Goal: Task Accomplishment & Management: Manage account settings

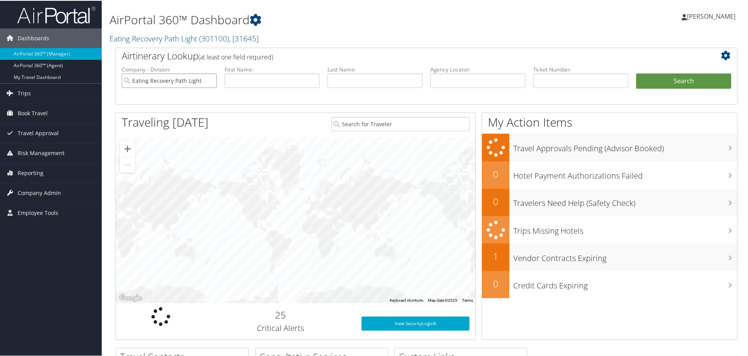
click at [154, 79] on input "Eating Recovery Path Light" at bounding box center [169, 80] width 95 height 14
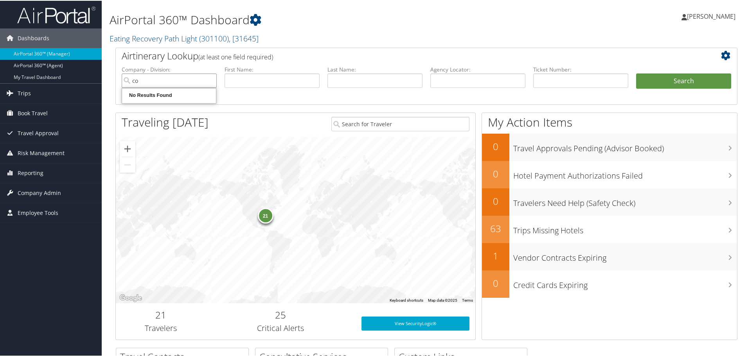
type input "c"
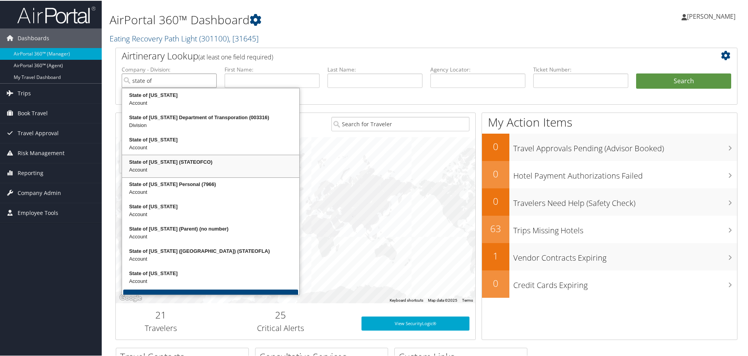
click at [174, 158] on div "State of [US_STATE] (STATEOFCO)" at bounding box center [210, 162] width 175 height 8
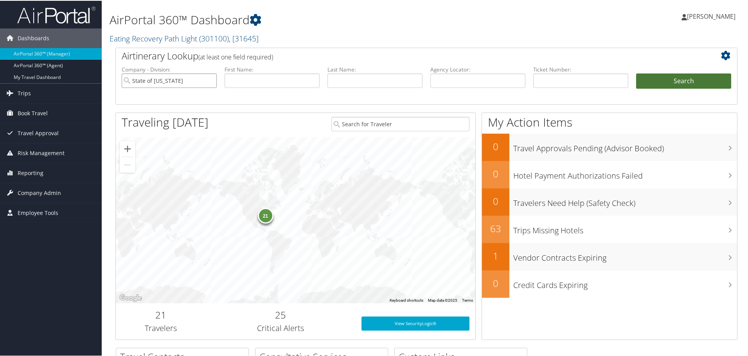
type input "State of [US_STATE]"
click at [688, 80] on button "Search" at bounding box center [683, 81] width 95 height 16
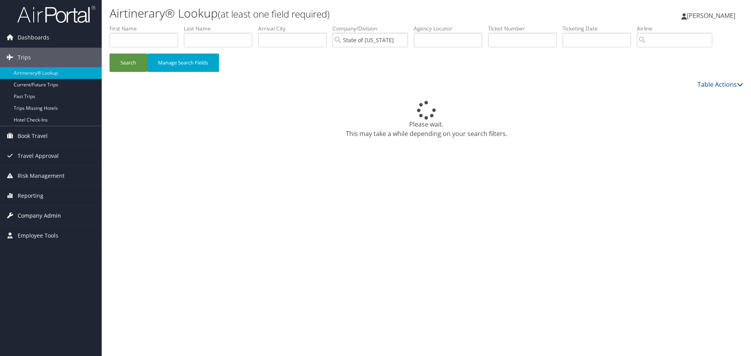
click at [43, 216] on span "Company Admin" at bounding box center [39, 216] width 43 height 20
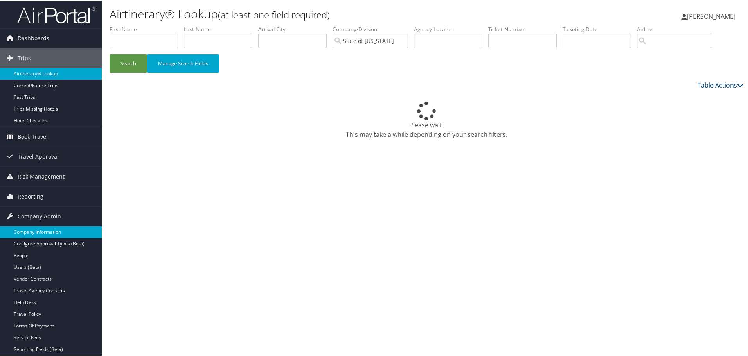
click at [26, 230] on link "Company Information" at bounding box center [51, 232] width 102 height 12
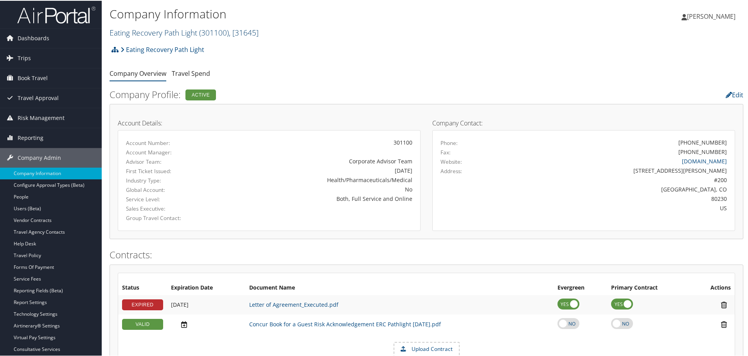
click at [156, 33] on link "Eating Recovery Path Light ( 301100 ) , [ 31645 ]" at bounding box center [184, 32] width 149 height 11
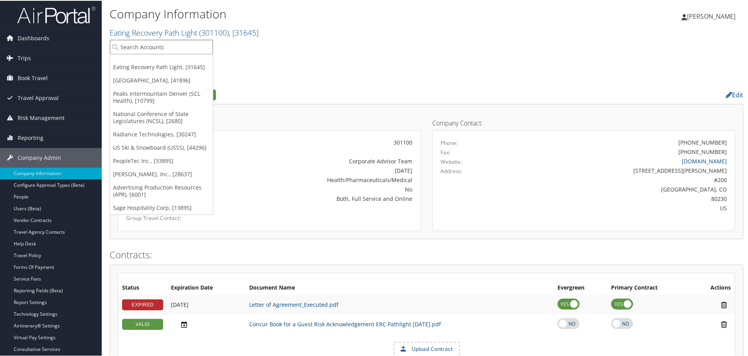
click at [147, 44] on input "search" at bounding box center [161, 46] width 103 height 14
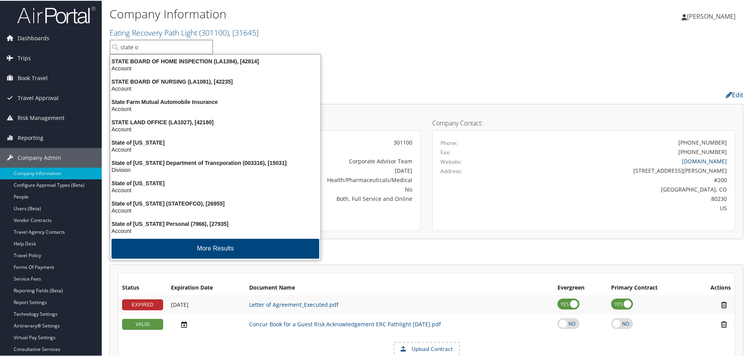
type input "state of"
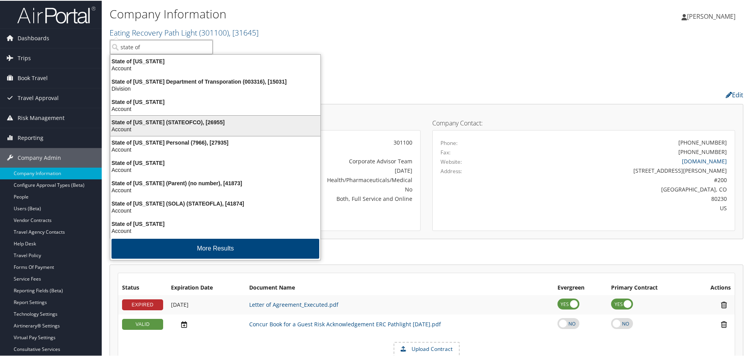
click at [154, 120] on div "State of Colorado (STATEOFCO), [26955]" at bounding box center [215, 121] width 219 height 7
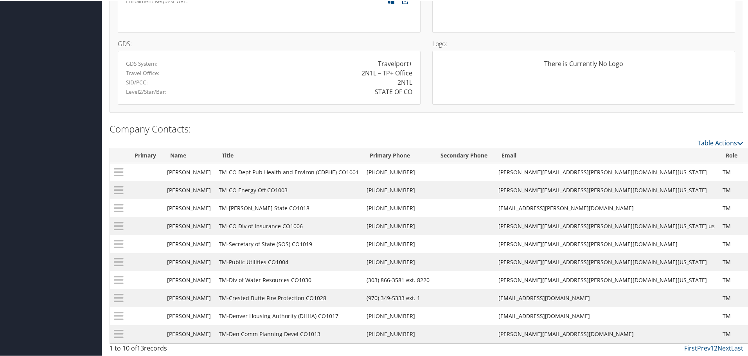
scroll to position [536, 0]
